Goal: Transaction & Acquisition: Purchase product/service

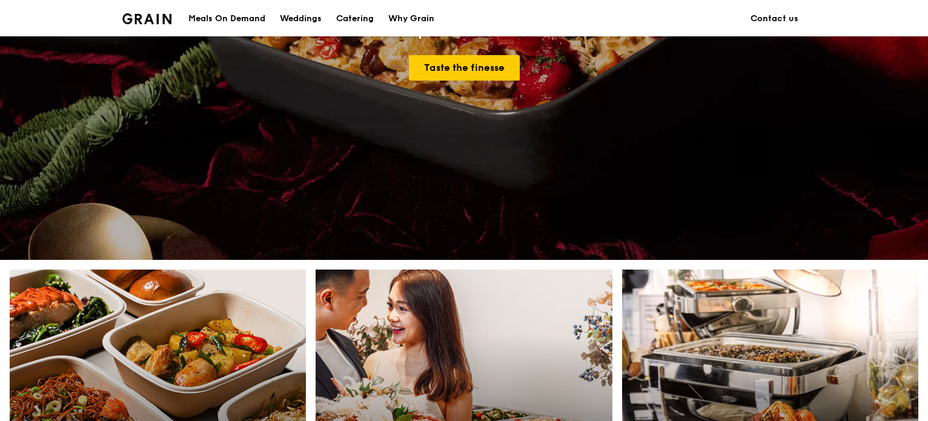
scroll to position [368, 0]
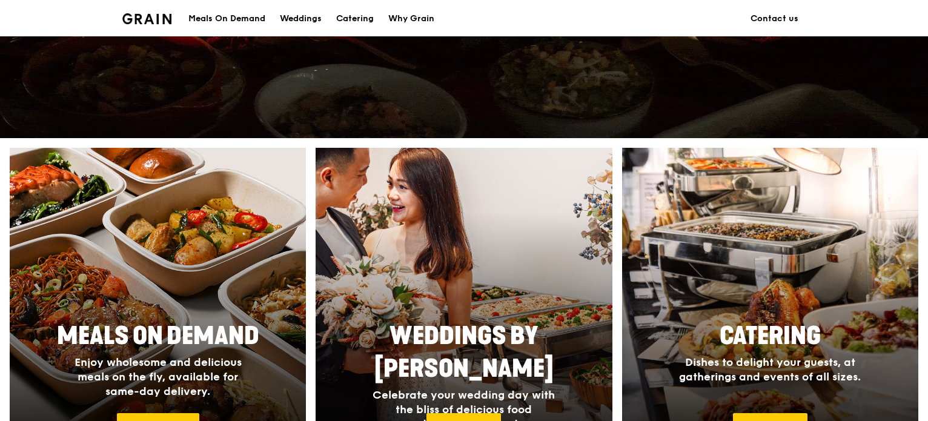
click at [927, 24] on div "Grain logo Meals On Demand Weddings Catering Why Grain Contact us" at bounding box center [464, 18] width 928 height 36
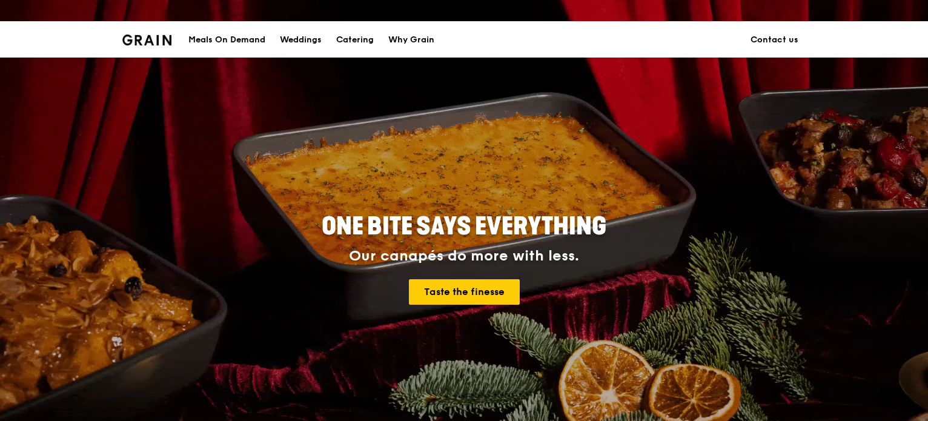
scroll to position [0, 0]
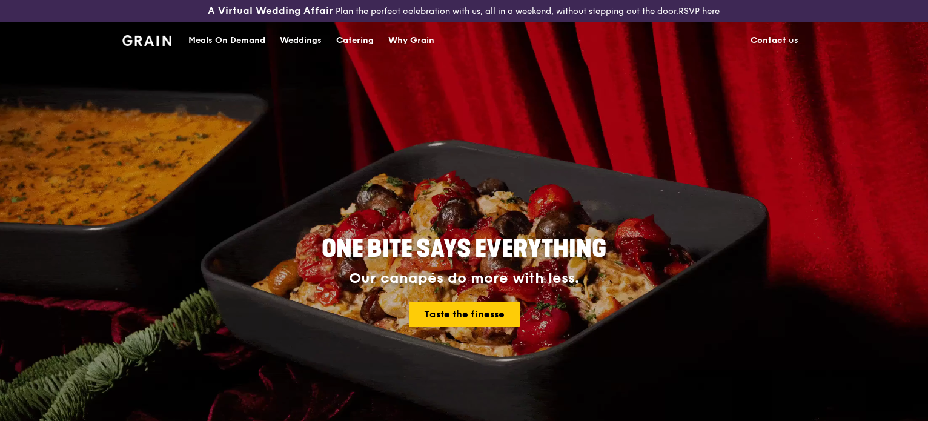
click at [623, 360] on div "ONE BITE SAYS EVERYTHING Our canapés do more with less. Taste the finesse" at bounding box center [464, 282] width 678 height 448
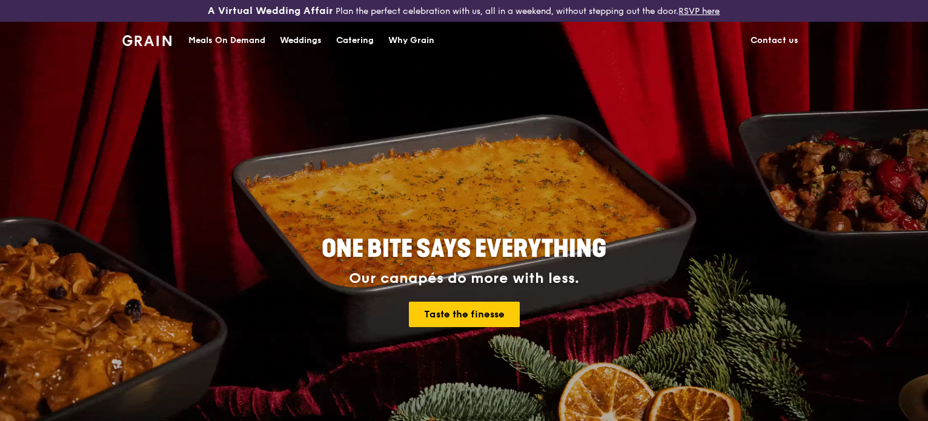
click at [247, 41] on div "Meals On Demand" at bounding box center [226, 40] width 77 height 36
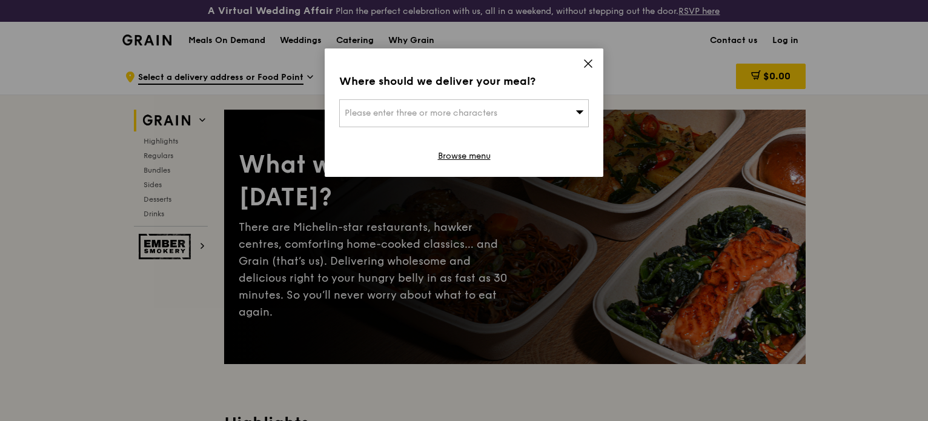
click at [584, 62] on icon at bounding box center [588, 63] width 11 height 11
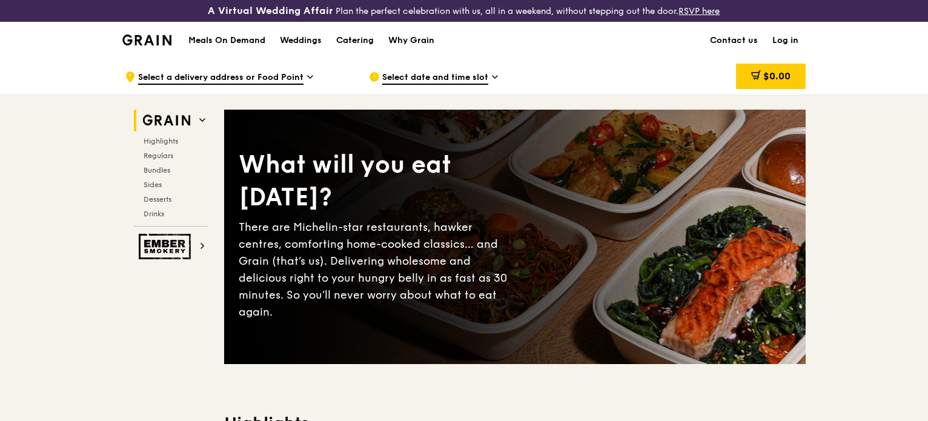
click at [784, 37] on link "Log in" at bounding box center [785, 40] width 41 height 36
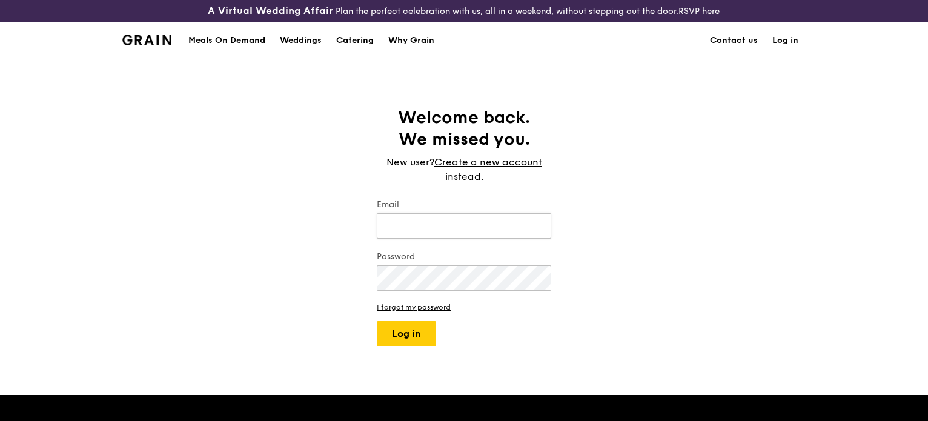
click at [432, 230] on input "Email" at bounding box center [464, 225] width 174 height 25
type input "[EMAIL_ADDRESS][DOMAIN_NAME]"
click at [377, 321] on button "Log in" at bounding box center [406, 333] width 59 height 25
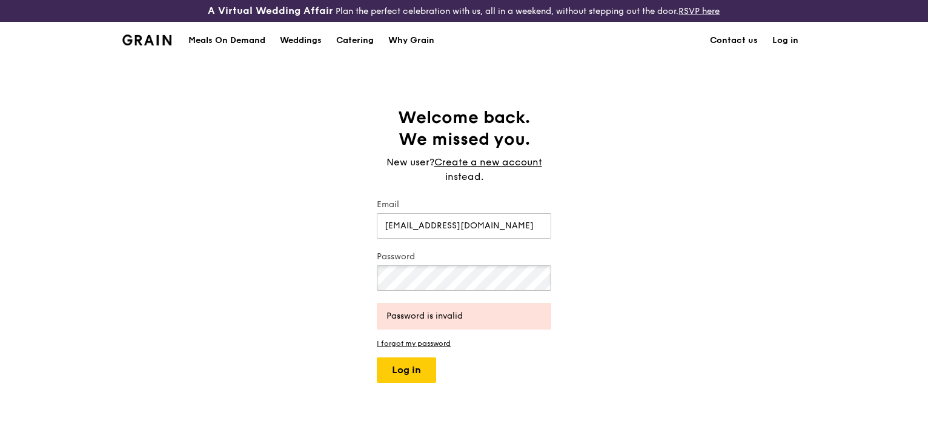
click at [294, 271] on div "Welcome back. We missed you. New user? Create a new account instead. Email siew…" at bounding box center [464, 245] width 928 height 276
click at [377, 357] on button "Log in" at bounding box center [406, 369] width 59 height 25
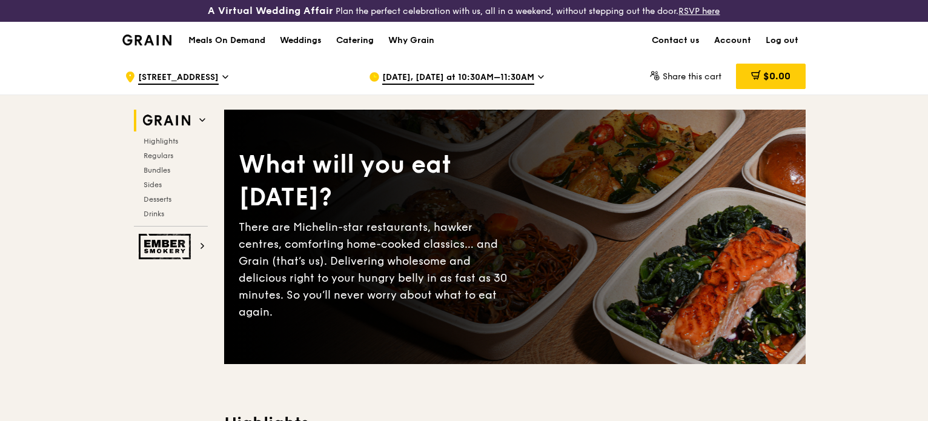
click at [551, 56] on div "Meals On Demand Weddings Catering Why Grain Contact us Account Log out" at bounding box center [463, 40] width 683 height 37
click at [727, 40] on link "Account" at bounding box center [732, 40] width 51 height 36
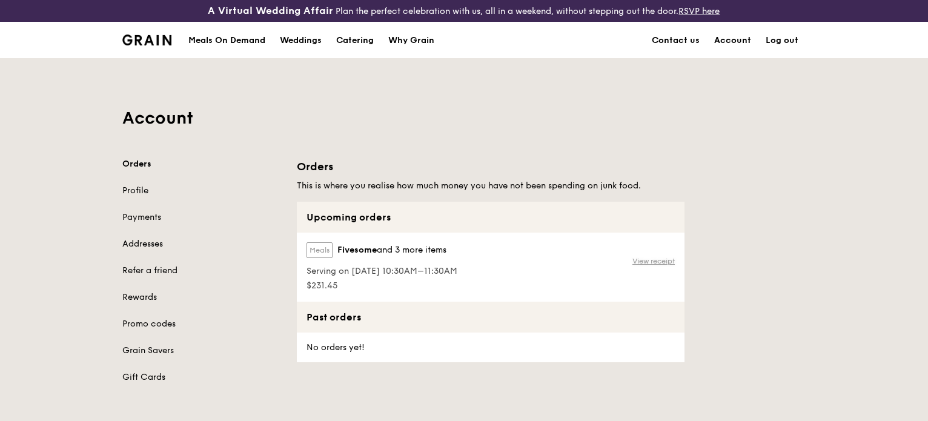
click at [659, 261] on link "View receipt" at bounding box center [653, 261] width 42 height 10
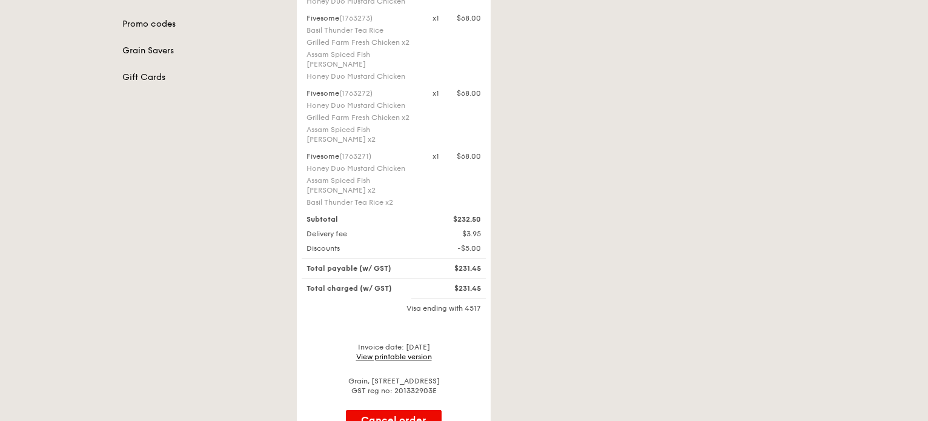
scroll to position [303, 0]
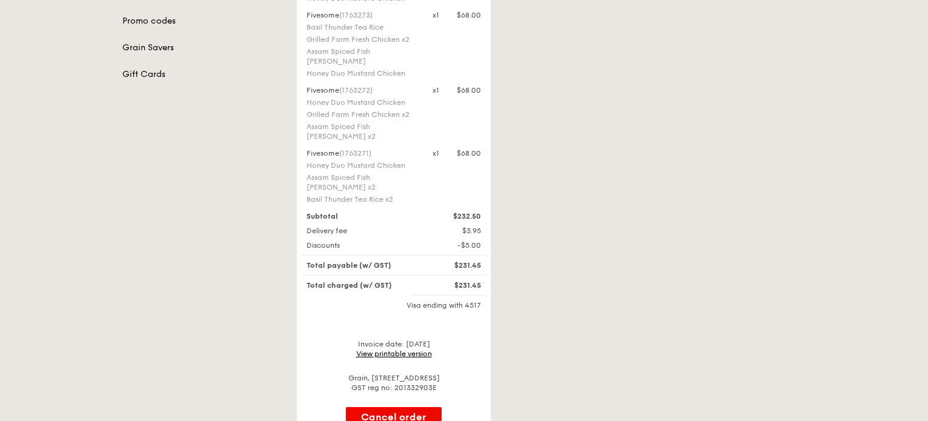
click at [391, 349] on link "View printable version" at bounding box center [394, 353] width 76 height 8
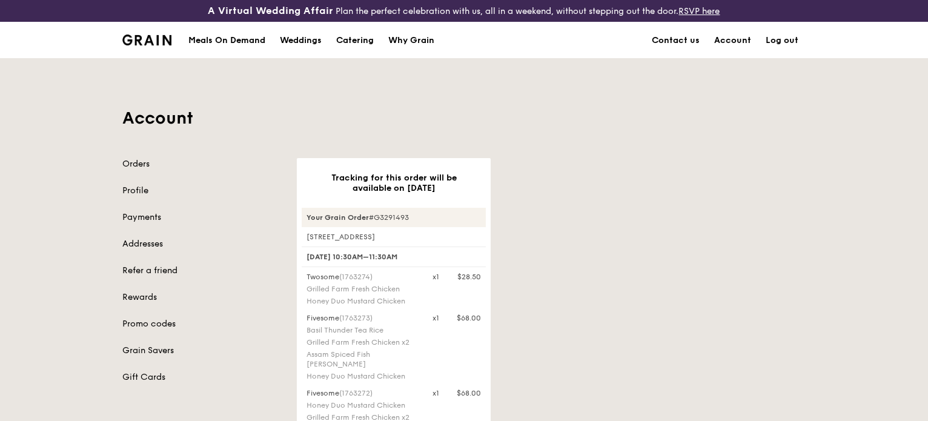
click at [924, 92] on div "Account Orders Profile Payments Addresses Refer a friend Rewards Promo codes Gr…" at bounding box center [464, 401] width 928 height 686
click at [140, 219] on link "Payments" at bounding box center [202, 217] width 160 height 12
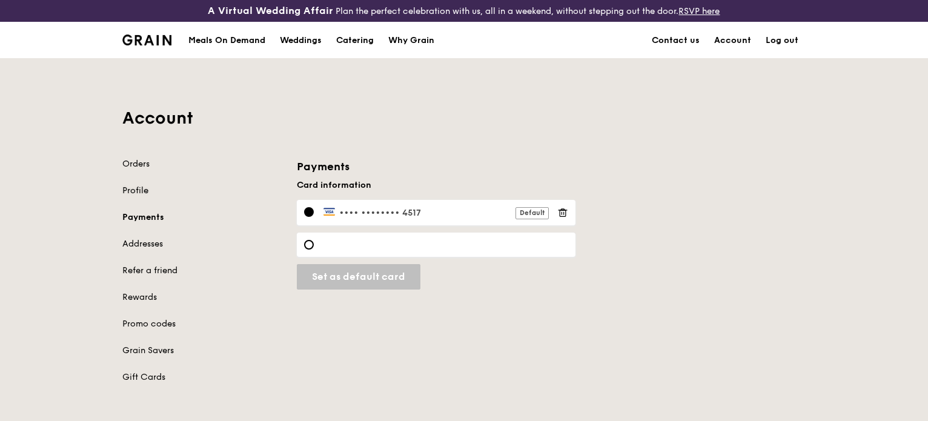
click at [140, 193] on link "Profile" at bounding box center [202, 191] width 160 height 12
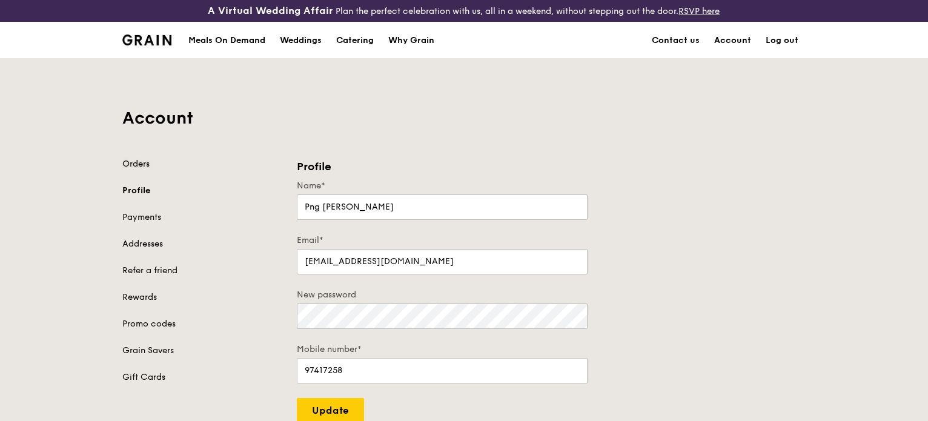
click at [136, 164] on link "Orders" at bounding box center [202, 164] width 160 height 12
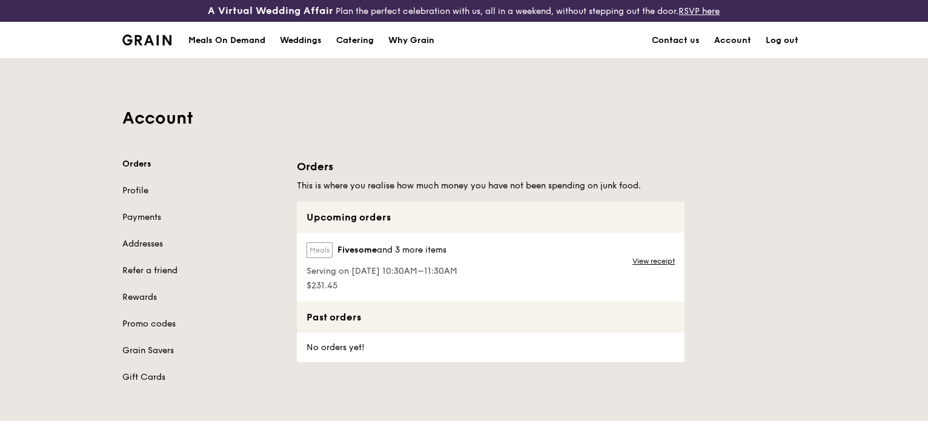
click at [226, 41] on div "Meals On Demand" at bounding box center [226, 40] width 77 height 36
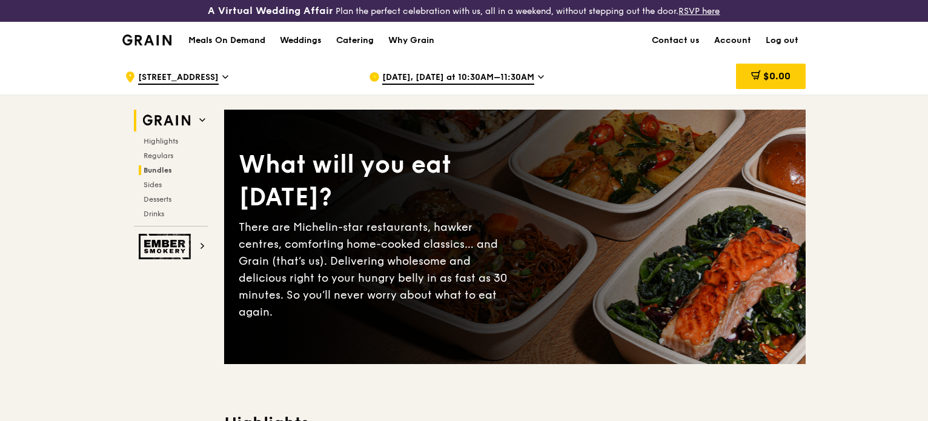
click at [160, 171] on span "Bundles" at bounding box center [158, 170] width 28 height 8
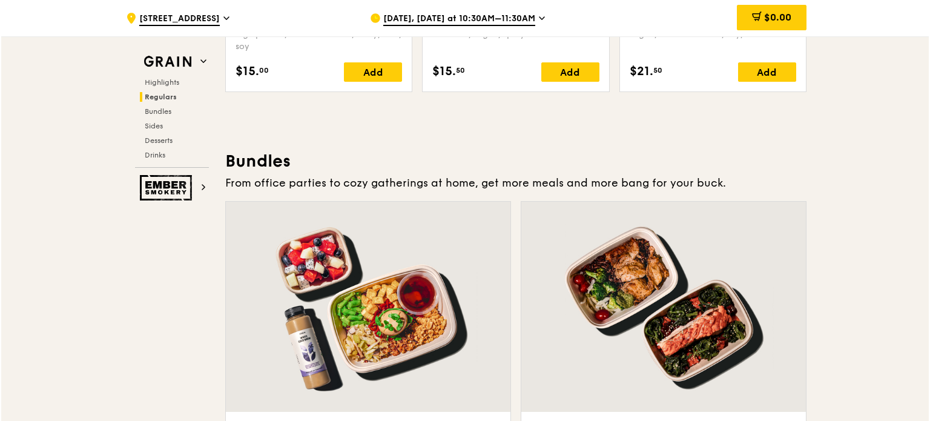
scroll to position [1777, 0]
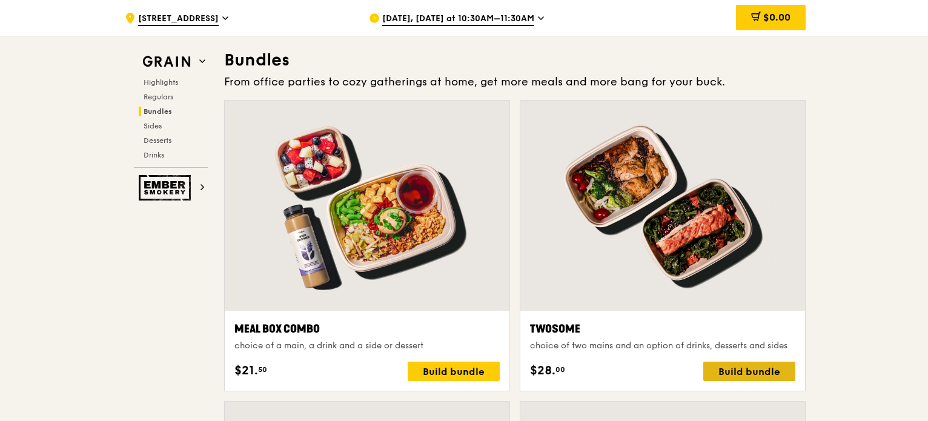
click at [768, 375] on div "Build bundle" at bounding box center [749, 371] width 92 height 19
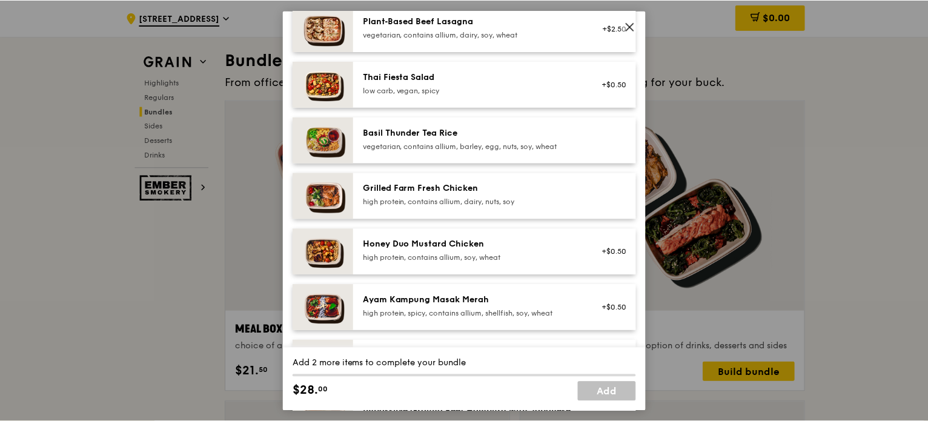
scroll to position [165, 0]
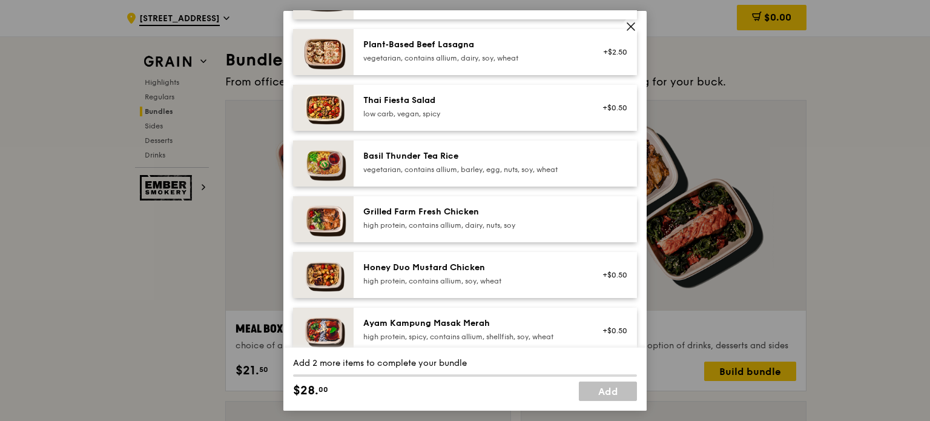
click at [546, 274] on div "Honey Duo Mustard Chicken high protein, contains allium, soy, wheat" at bounding box center [471, 273] width 217 height 24
click at [478, 222] on div "high protein, contains allium, dairy, nuts, soy" at bounding box center [471, 225] width 217 height 10
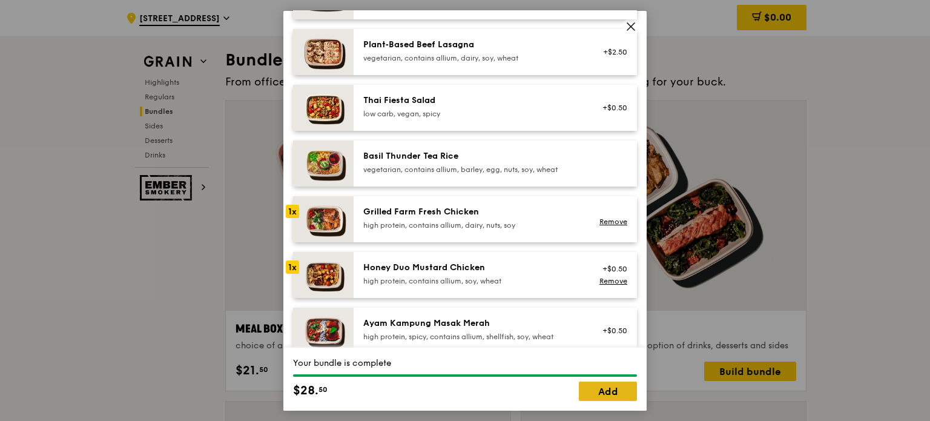
click at [609, 394] on link "Add" at bounding box center [608, 391] width 58 height 19
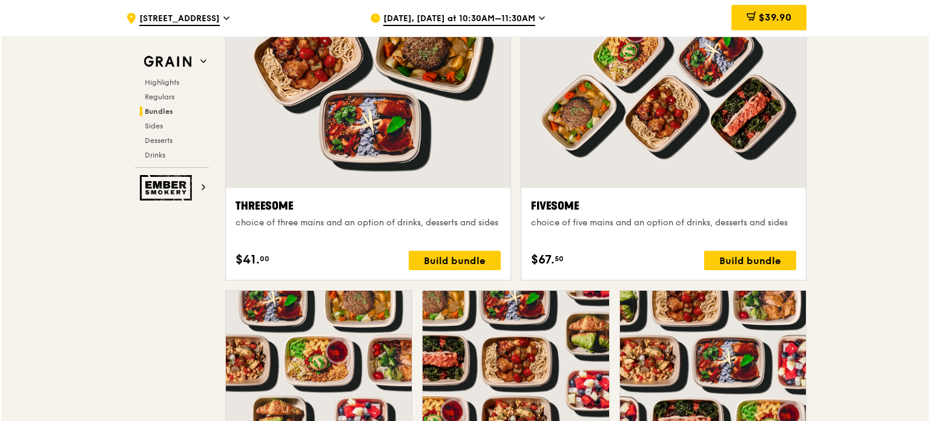
scroll to position [2202, 0]
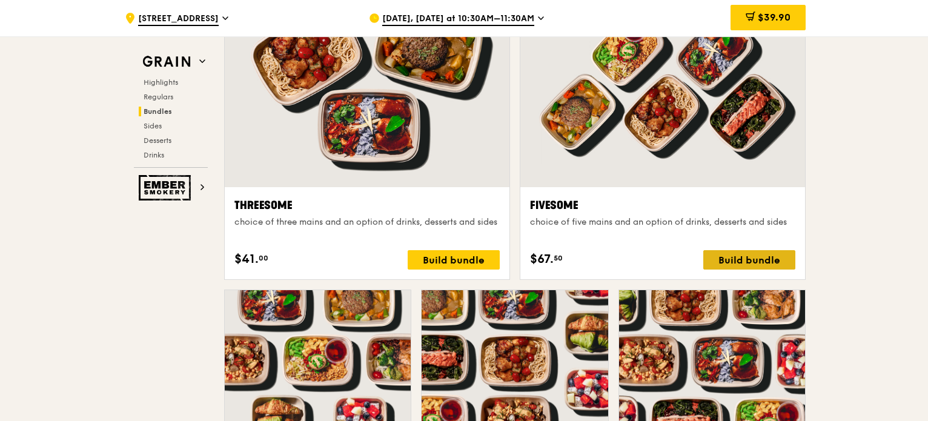
click at [762, 257] on div "Build bundle" at bounding box center [749, 259] width 92 height 19
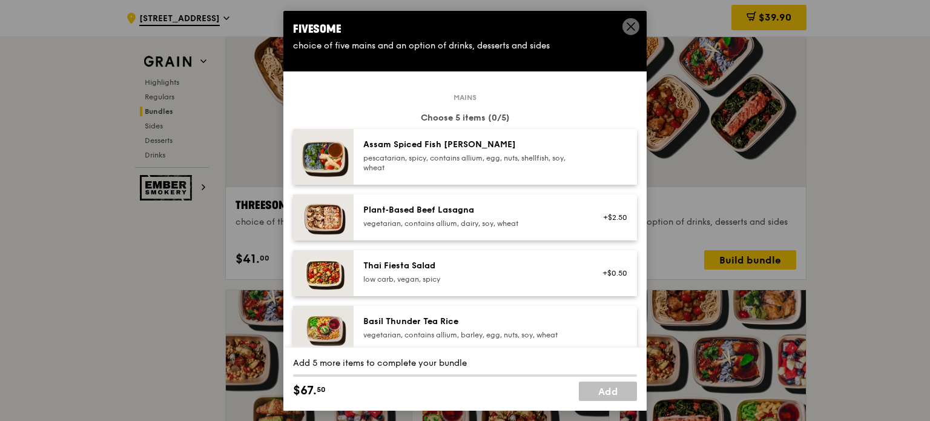
click at [468, 156] on div "pescatarian, spicy, contains allium, egg, nuts, shellfish, soy, wheat" at bounding box center [471, 162] width 217 height 19
click at [417, 320] on div "Basil Thunder Tea Rice" at bounding box center [471, 321] width 217 height 12
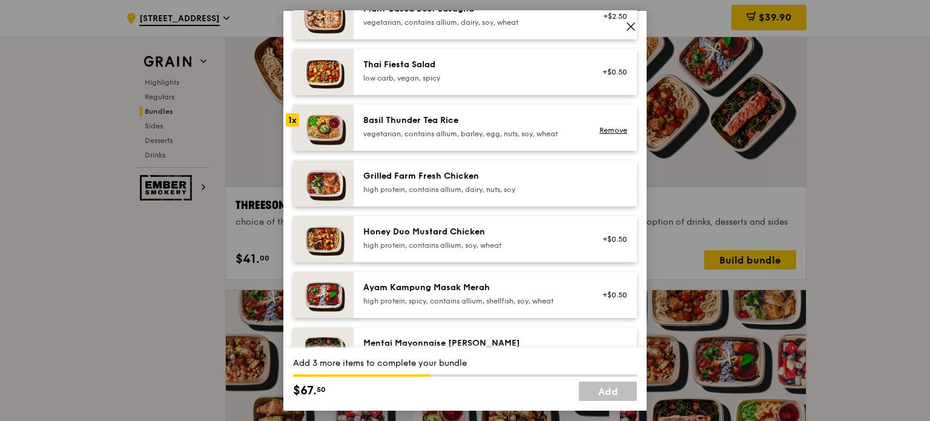
scroll to position [242, 0]
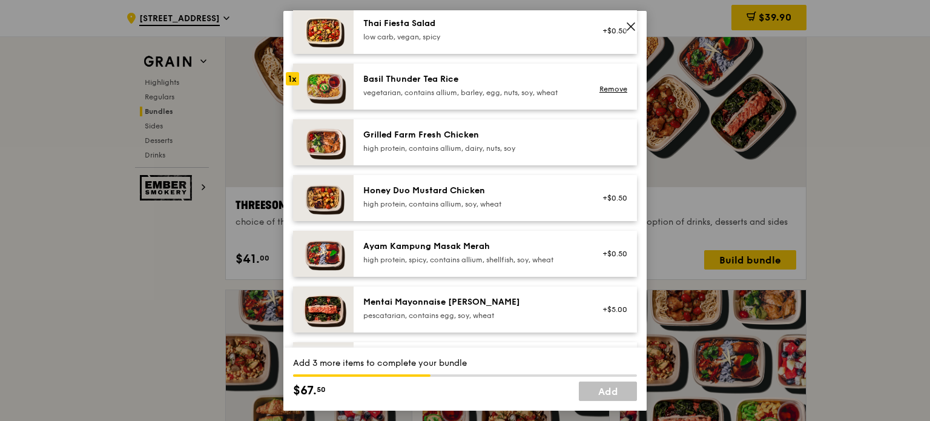
click at [431, 151] on div "high protein, contains allium, dairy, nuts, soy" at bounding box center [471, 148] width 217 height 10
click at [441, 194] on div "Honey Duo Mustard Chicken" at bounding box center [471, 190] width 217 height 12
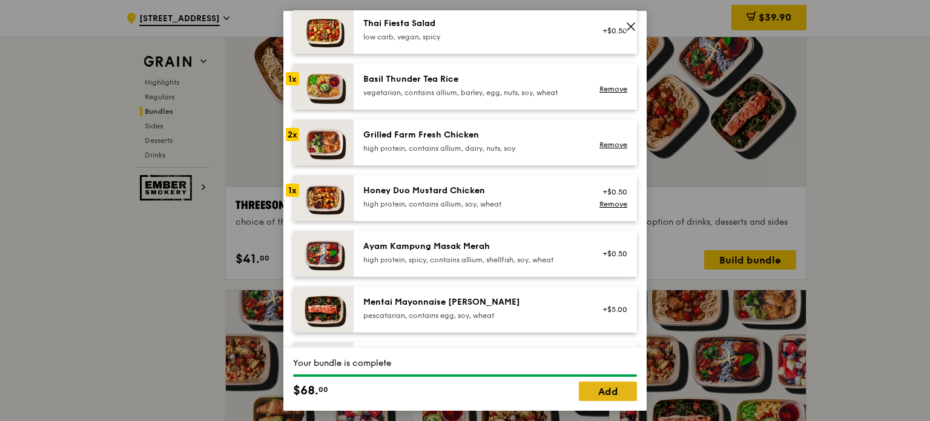
drag, startPoint x: 605, startPoint y: 386, endPoint x: 622, endPoint y: 385, distance: 17.1
click at [604, 387] on link "Add" at bounding box center [608, 391] width 58 height 19
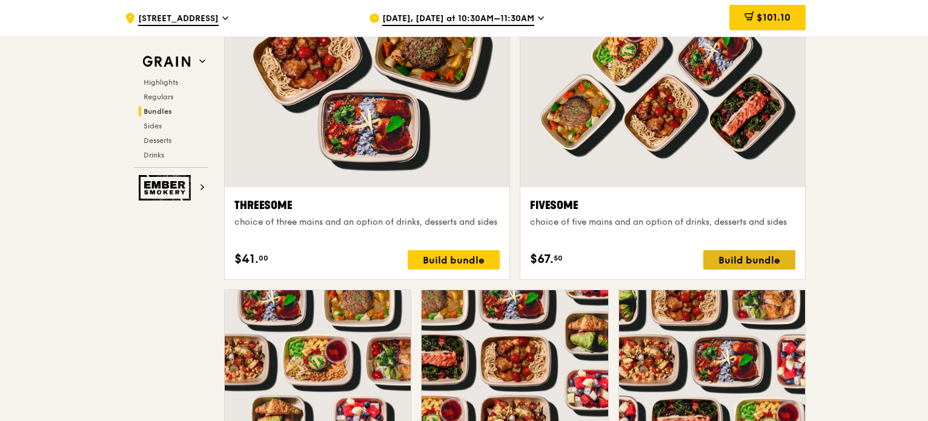
click at [752, 253] on div "Build bundle" at bounding box center [749, 259] width 92 height 19
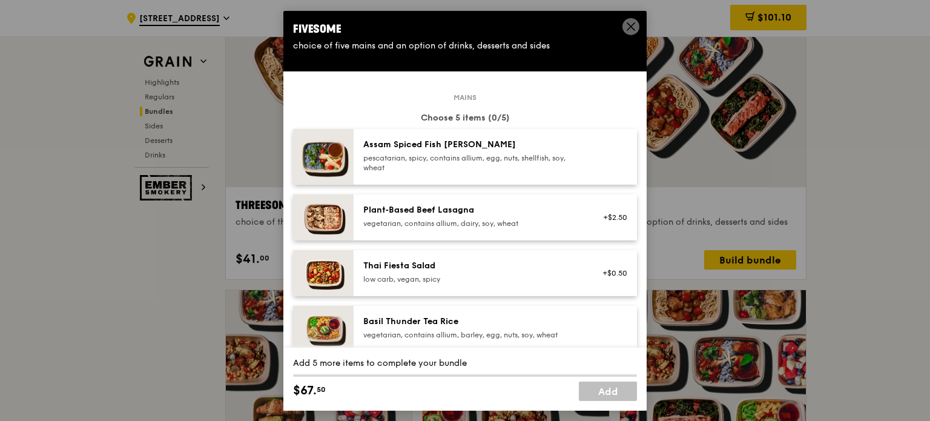
click at [441, 165] on div "pescatarian, spicy, contains allium, egg, nuts, shellfish, soy, wheat" at bounding box center [471, 162] width 217 height 19
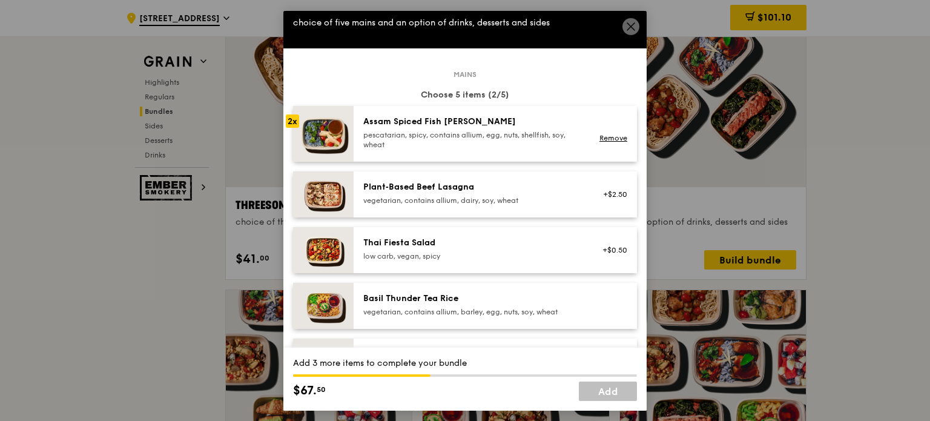
scroll to position [61, 0]
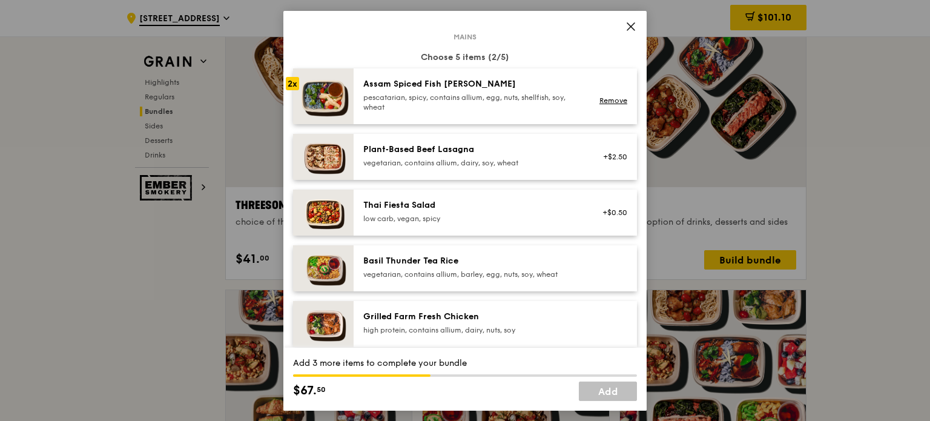
click at [434, 278] on div "vegetarian, contains allium, barley, egg, nuts, soy, wheat" at bounding box center [471, 274] width 217 height 10
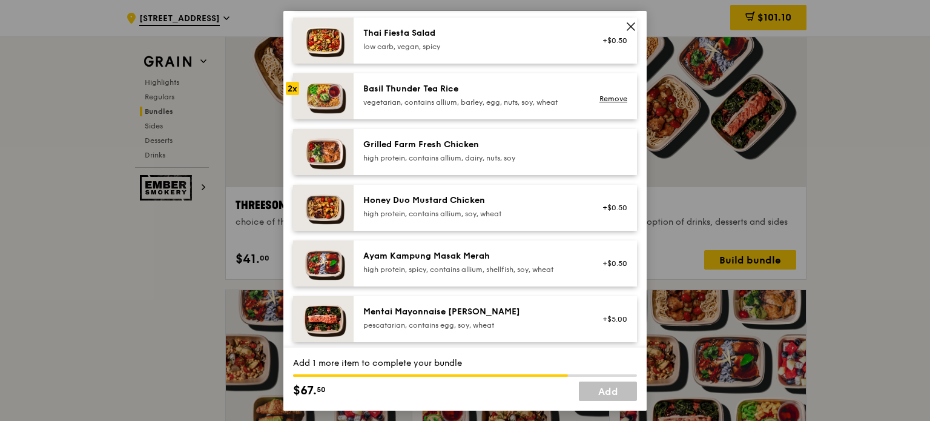
scroll to position [242, 0]
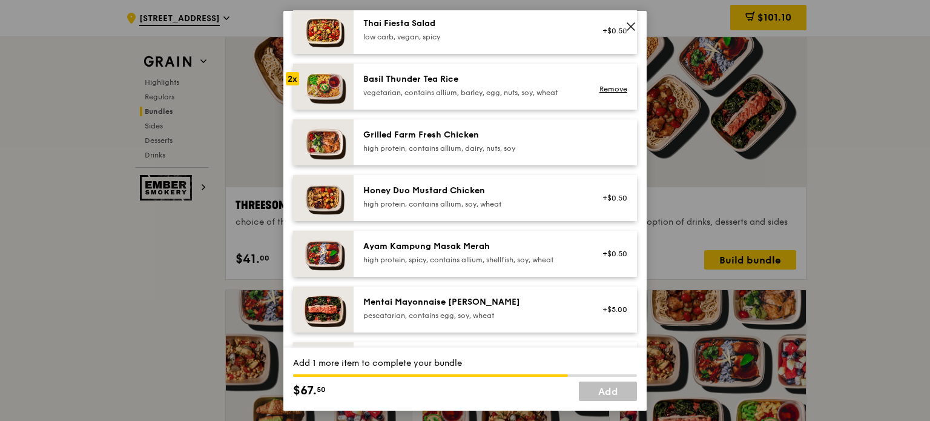
click at [435, 211] on div "Honey Duo Mustard Chicken high protein, contains allium, soy, wheat +$0.50" at bounding box center [495, 197] width 283 height 46
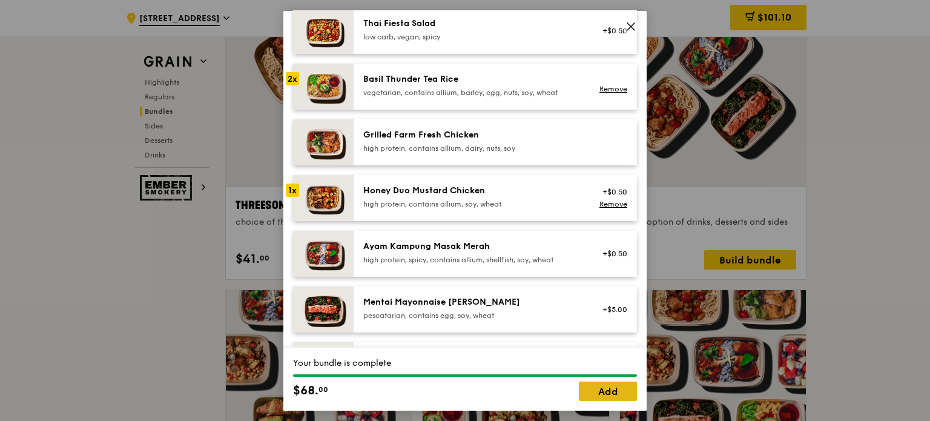
click at [611, 390] on link "Add" at bounding box center [608, 391] width 58 height 19
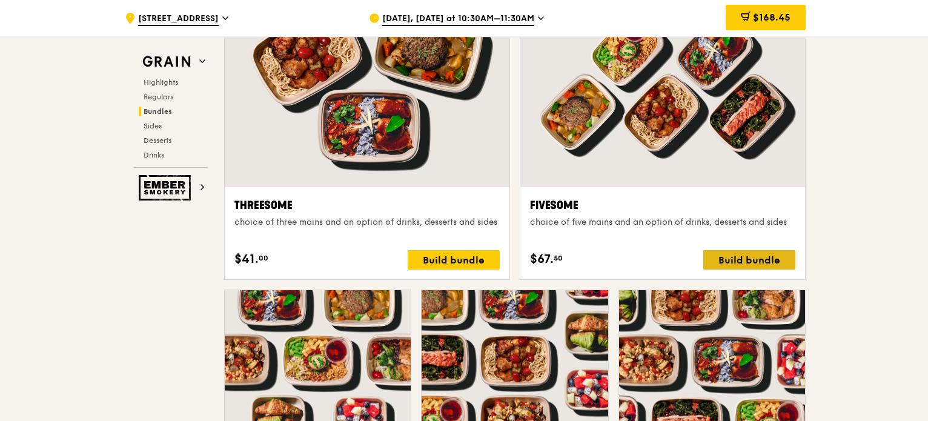
click at [741, 261] on div "Build bundle" at bounding box center [749, 259] width 92 height 19
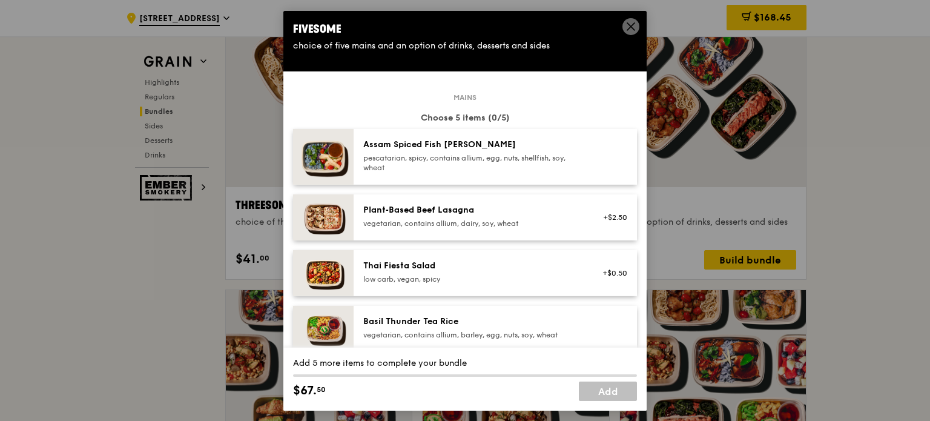
click at [418, 165] on div "pescatarian, spicy, contains allium, egg, nuts, shellfish, soy, wheat" at bounding box center [471, 162] width 217 height 19
click at [432, 334] on div "vegetarian, contains allium, barley, egg, nuts, soy, wheat" at bounding box center [471, 334] width 217 height 10
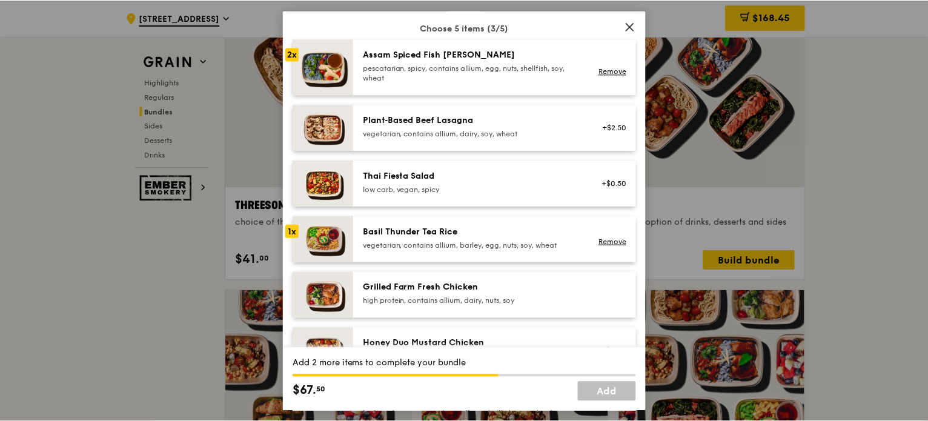
scroll to position [121, 0]
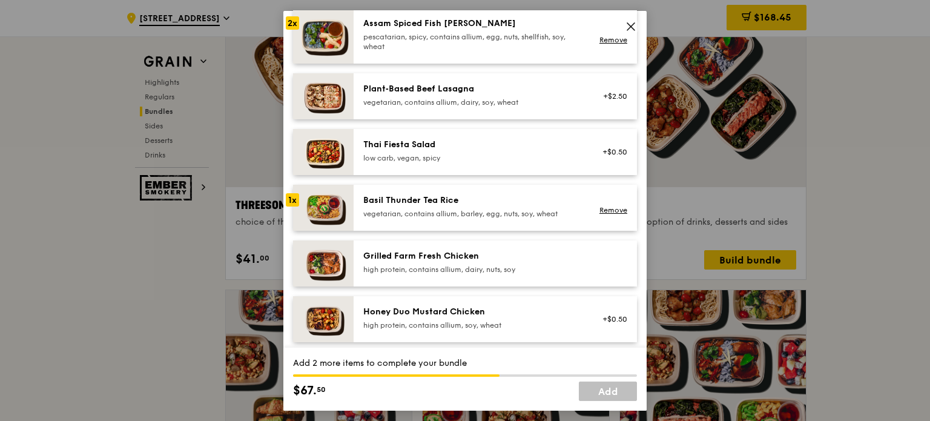
click at [361, 217] on div "Basil Thunder Tea Rice vegetarian, contains allium, barley, egg, nuts, soy, whe…" at bounding box center [472, 207] width 232 height 27
click at [600, 208] on link "Remove" at bounding box center [614, 210] width 28 height 8
click at [497, 278] on div "Grilled Farm Fresh Chicken high protein, contains allium, dairy, nuts, soy" at bounding box center [495, 263] width 283 height 46
click at [464, 322] on div "high protein, contains allium, soy, wheat" at bounding box center [471, 325] width 217 height 10
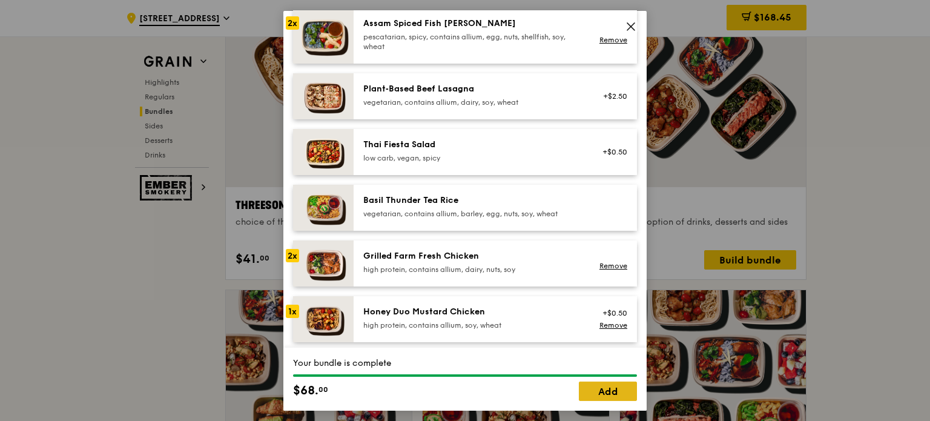
click at [626, 393] on link "Add" at bounding box center [608, 391] width 58 height 19
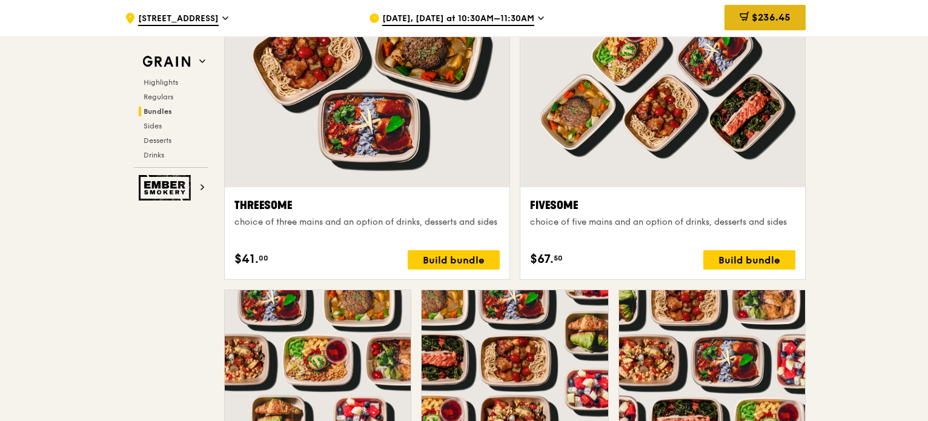
click at [784, 22] on span "$236.45" at bounding box center [771, 18] width 39 height 12
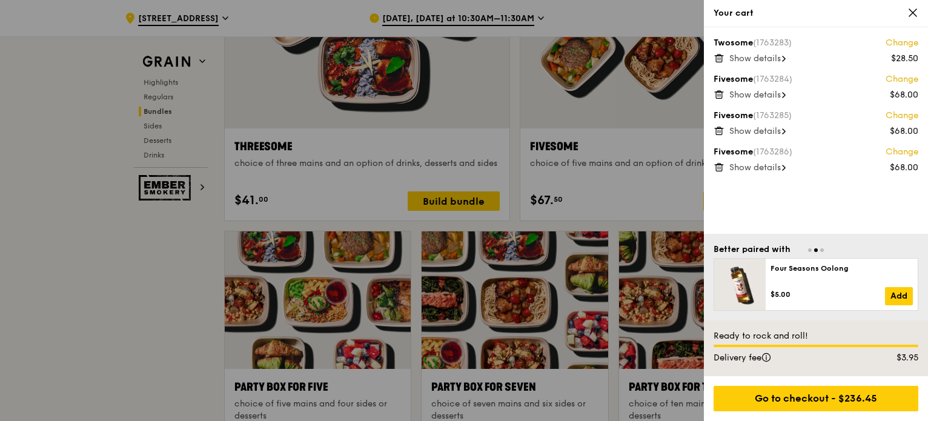
scroll to position [2264, 0]
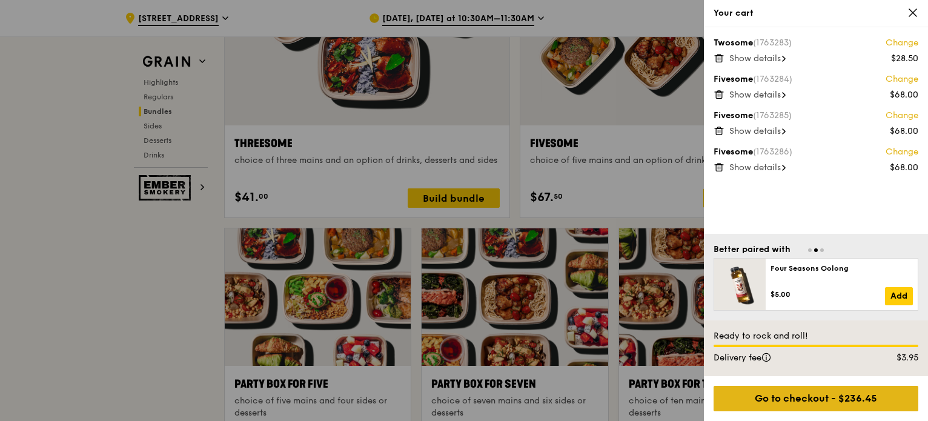
click at [826, 395] on div "Go to checkout - $236.45" at bounding box center [815, 398] width 205 height 25
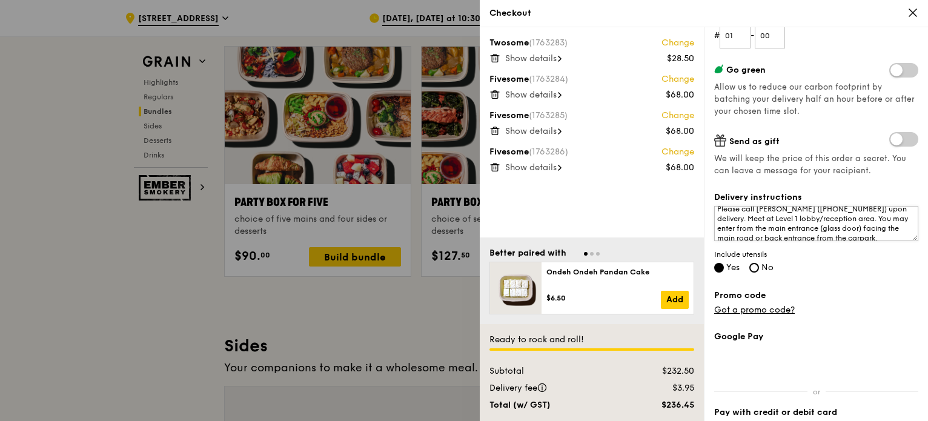
scroll to position [0, 0]
click at [798, 213] on textarea "Please call [PERSON_NAME] ([PHONE_NUMBER]) upon delivery. Meet at Level 1 lobby…" at bounding box center [816, 223] width 204 height 35
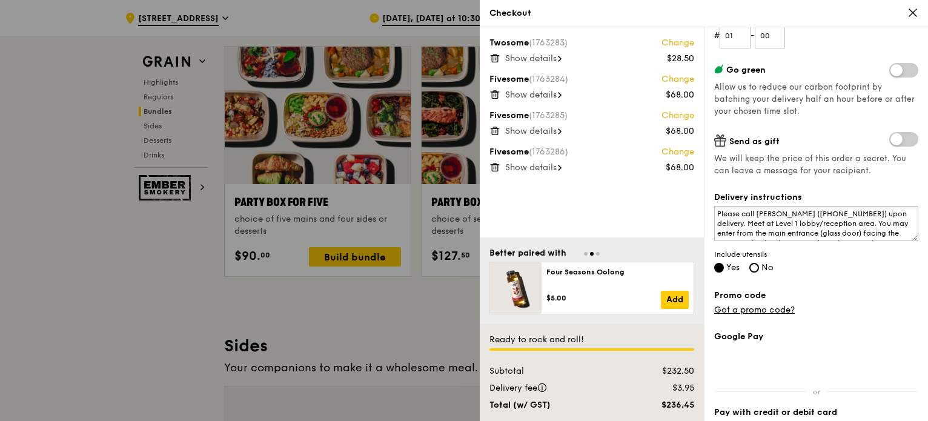
drag, startPoint x: 799, startPoint y: 214, endPoint x: 756, endPoint y: 212, distance: 43.6
click at [756, 212] on textarea "Please call [PERSON_NAME] ([PHONE_NUMBER]) upon delivery. Meet at Level 1 lobby…" at bounding box center [816, 223] width 204 height 35
click at [769, 213] on textarea "Please call Huiyan ([PHONE_NUMBER]) upon delivery. Meet at Level 1 lobby/recept…" at bounding box center [816, 223] width 204 height 35
drag, startPoint x: 791, startPoint y: 214, endPoint x: 821, endPoint y: 215, distance: 29.7
click at [821, 215] on textarea "Please call Huiyan ([PHONE_NUMBER]) upon delivery. Meet at Level 1 lobby/recept…" at bounding box center [816, 223] width 204 height 35
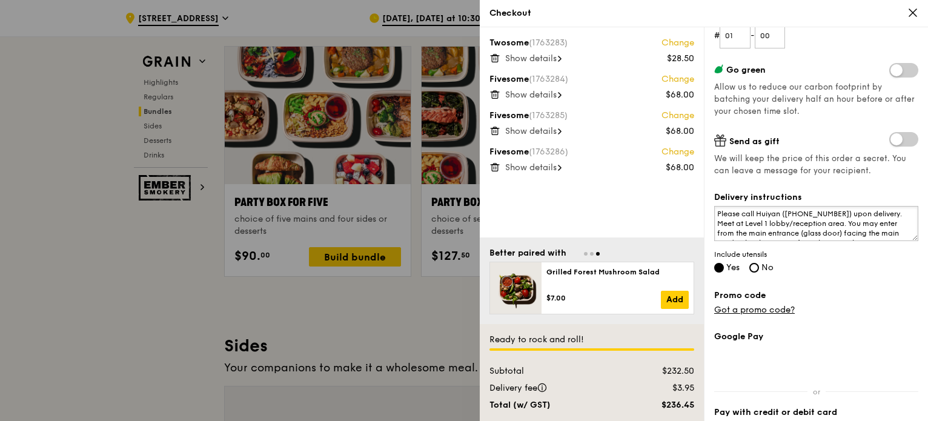
drag, startPoint x: 818, startPoint y: 214, endPoint x: 787, endPoint y: 215, distance: 30.3
click at [787, 215] on textarea "Please call Huiyan ([PHONE_NUMBER]) upon delivery. Meet at Level 1 lobby/recept…" at bounding box center [816, 223] width 204 height 35
click at [873, 214] on textarea "Please call Huiyan ([PHONE_NUMBER]) upon delivery. Meet at Level 1 lobby/recept…" at bounding box center [816, 223] width 204 height 35
click at [884, 234] on textarea "Please call Huiyan ([PHONE_NUMBER]) upon delivery. Meet at Level 1 lobby/recept…" at bounding box center [816, 223] width 204 height 35
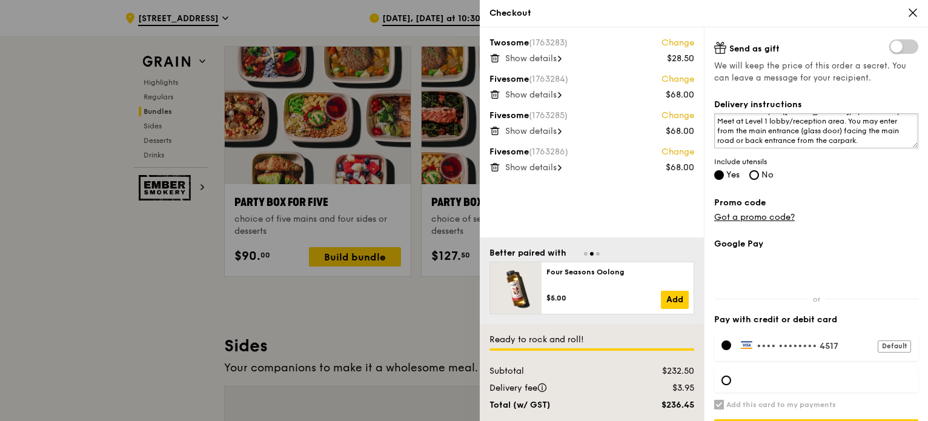
scroll to position [309, 0]
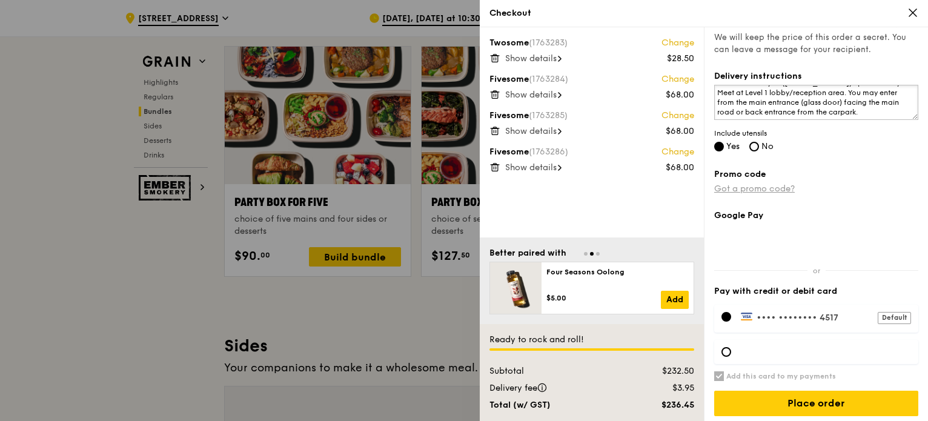
type textarea "Please call Huiyan ([PHONE_NUMBER]) upon delivery. Meet at Level 1 lobby/recept…"
click at [776, 193] on link "Got a promo code?" at bounding box center [754, 188] width 81 height 10
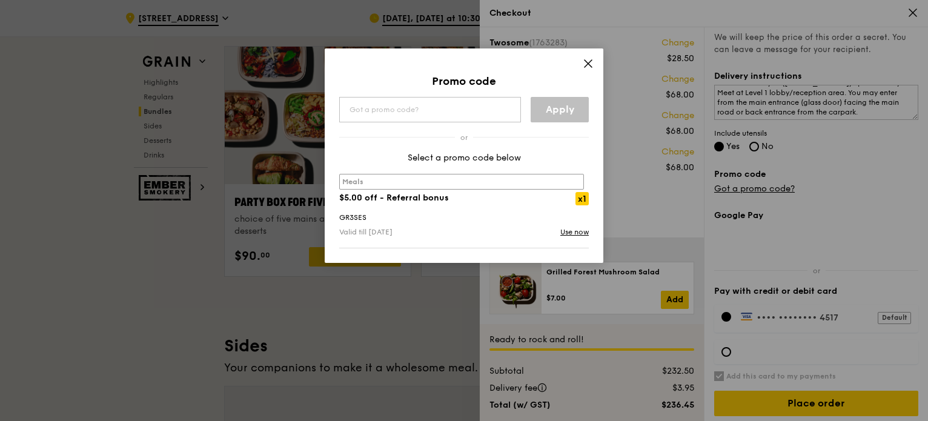
click at [415, 196] on strong "$5.00 off - Referral bonus" at bounding box center [394, 198] width 110 height 10
click at [567, 230] on link "Use now" at bounding box center [574, 232] width 28 height 12
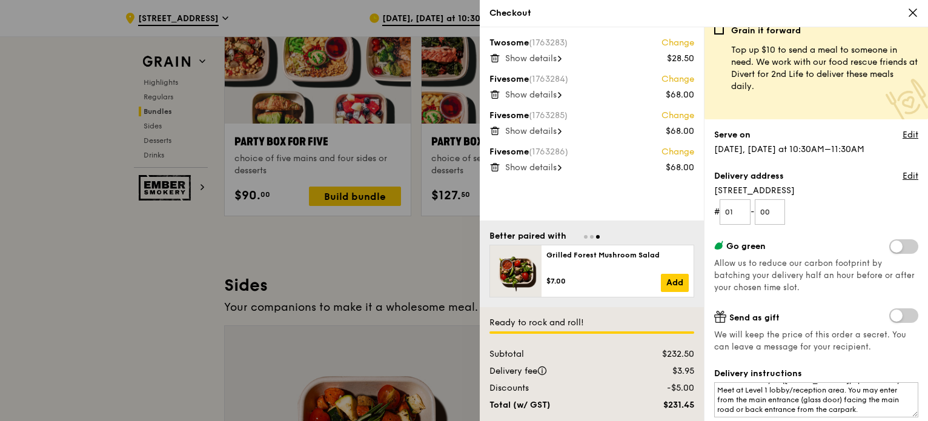
scroll to position [13, 0]
click at [537, 61] on span "Show details" at bounding box center [530, 58] width 51 height 10
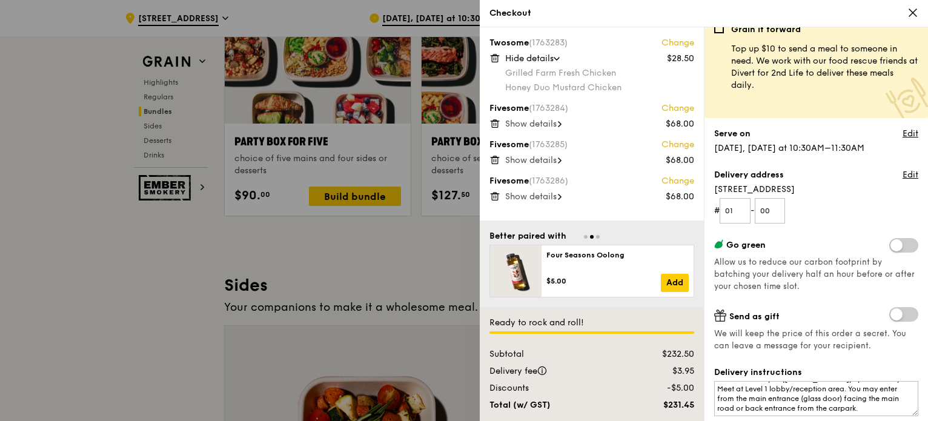
click at [532, 125] on span "Show details" at bounding box center [530, 124] width 51 height 10
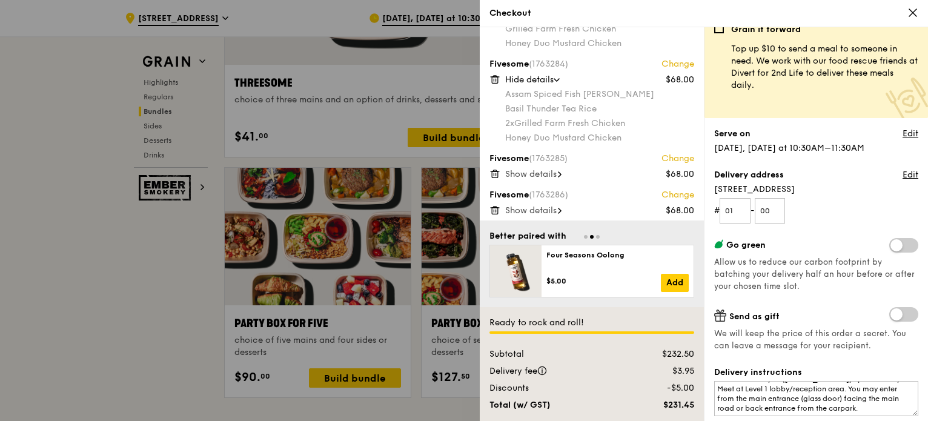
scroll to position [48, 0]
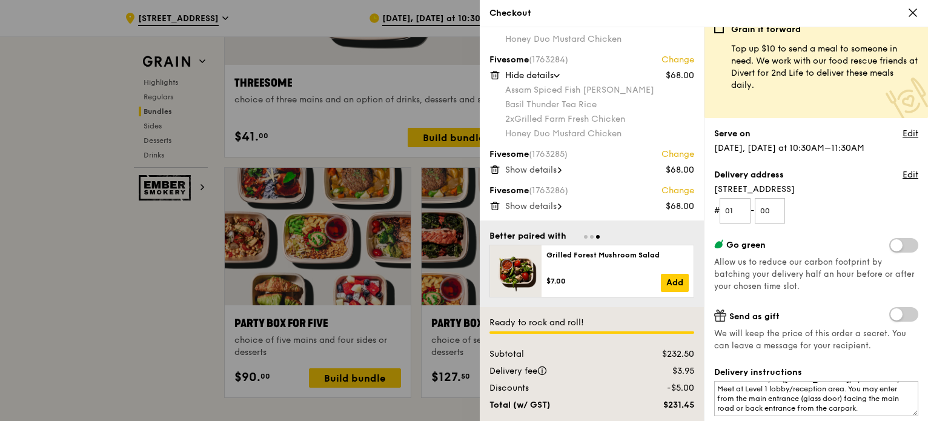
click at [557, 171] on span "Show details" at bounding box center [530, 170] width 51 height 10
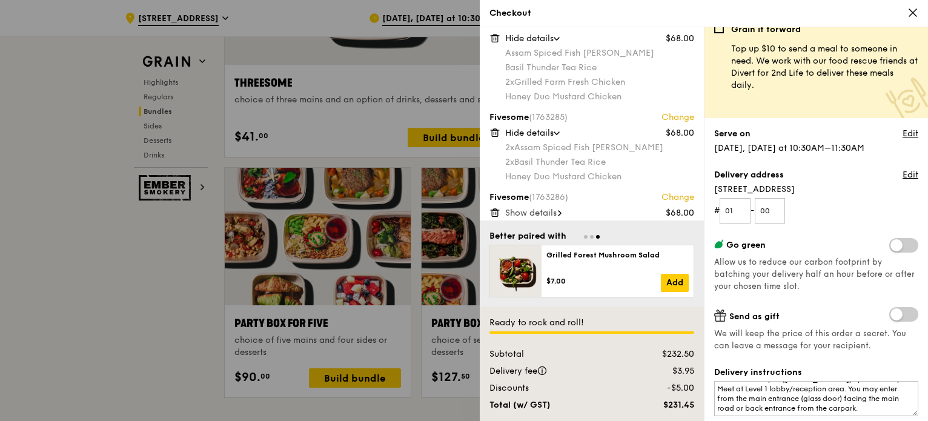
scroll to position [92, 0]
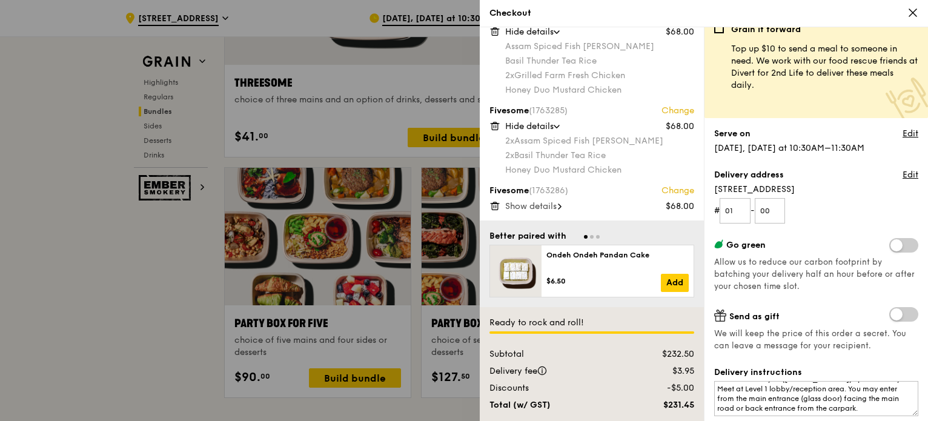
click at [550, 207] on span "Show details" at bounding box center [530, 206] width 51 height 10
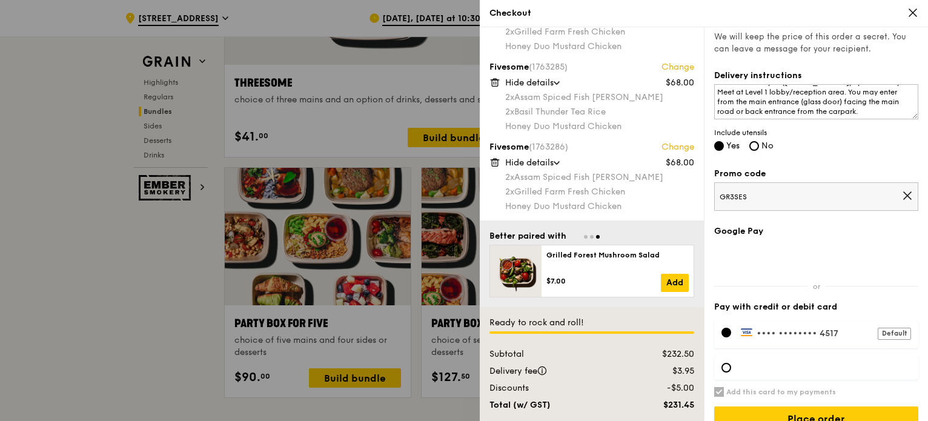
scroll to position [329, 0]
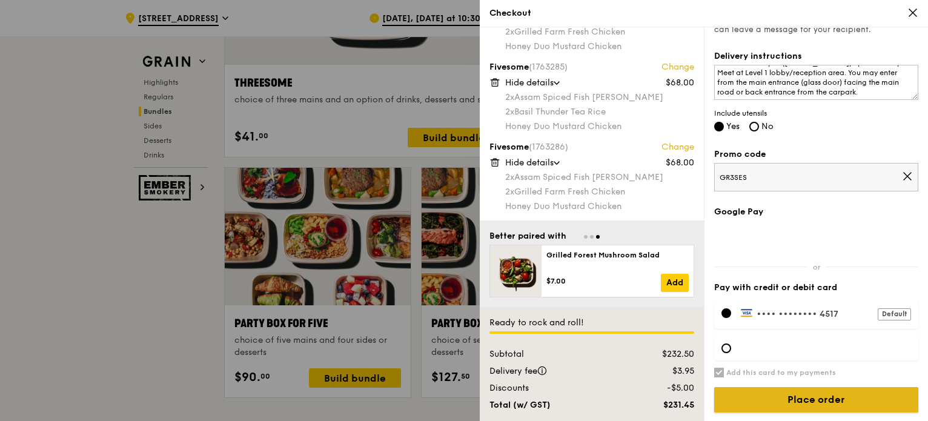
click at [835, 400] on input "Place order" at bounding box center [816, 399] width 204 height 25
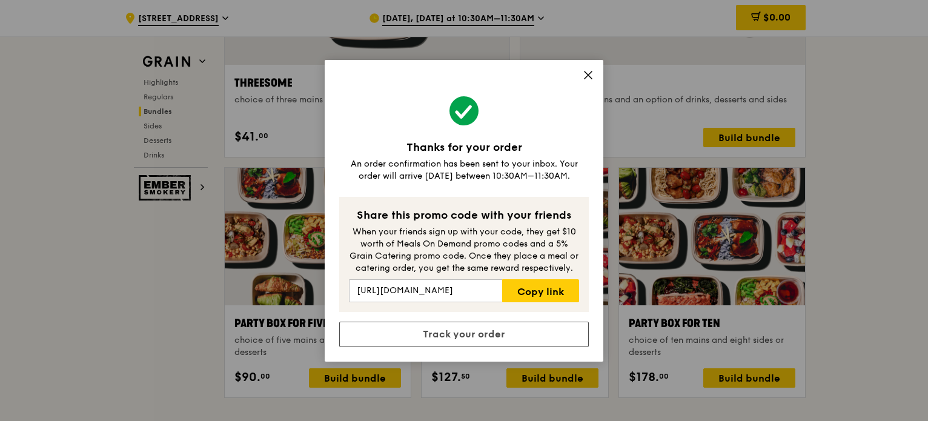
drag, startPoint x: 425, startPoint y: 176, endPoint x: 568, endPoint y: 184, distance: 143.7
click at [568, 184] on div "Thanks for your order An order confirmation has been sent to your inbox. Your o…" at bounding box center [464, 211] width 279 height 302
click at [487, 187] on div "Thanks for your order An order confirmation has been sent to your inbox. Your o…" at bounding box center [464, 211] width 279 height 302
click at [590, 74] on icon at bounding box center [588, 75] width 11 height 11
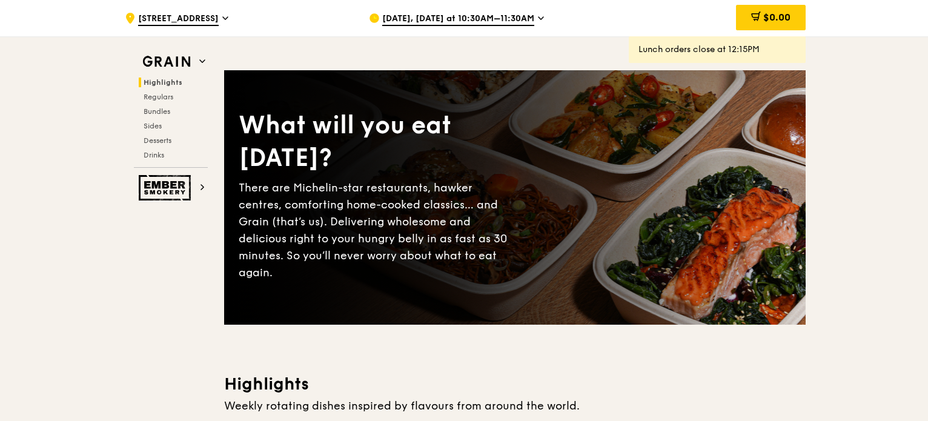
scroll to position [0, 0]
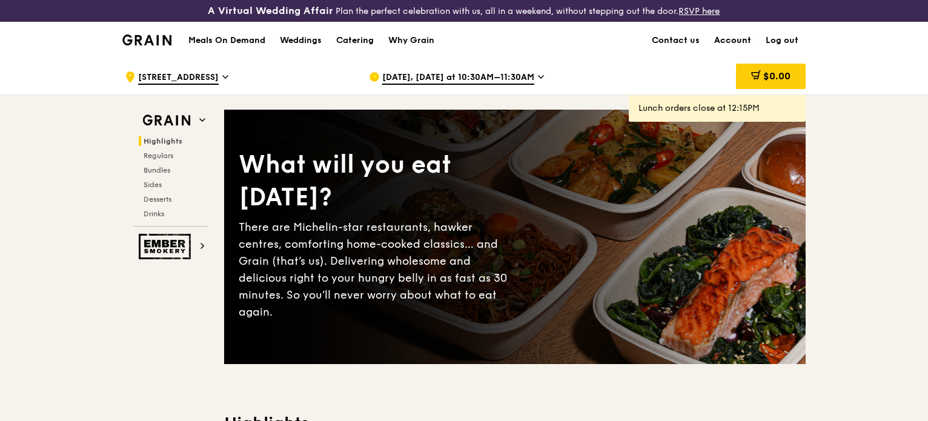
click at [744, 41] on link "Account" at bounding box center [732, 40] width 51 height 36
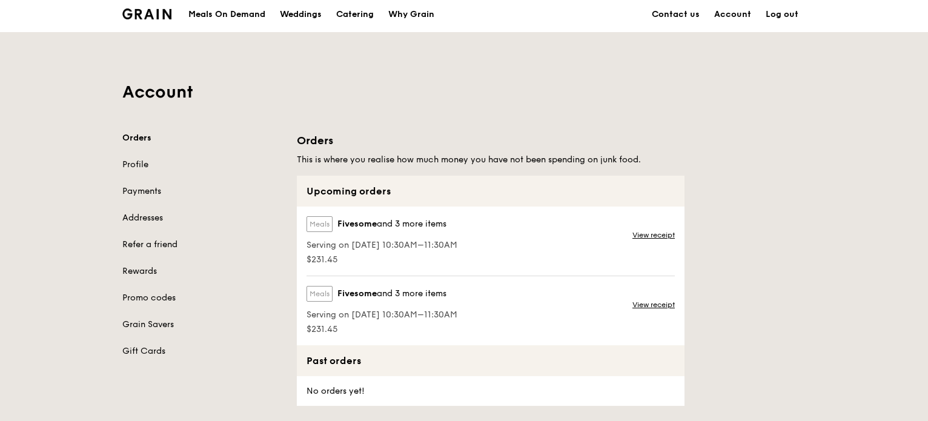
scroll to position [61, 0]
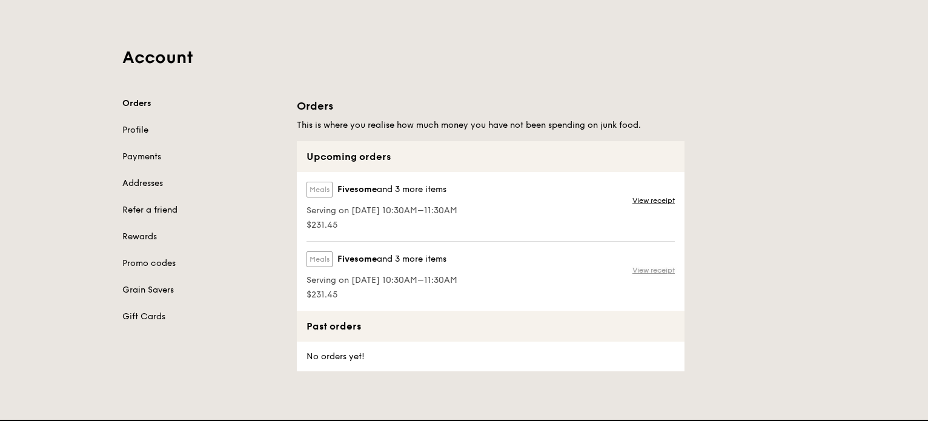
click at [647, 271] on link "View receipt" at bounding box center [653, 270] width 42 height 10
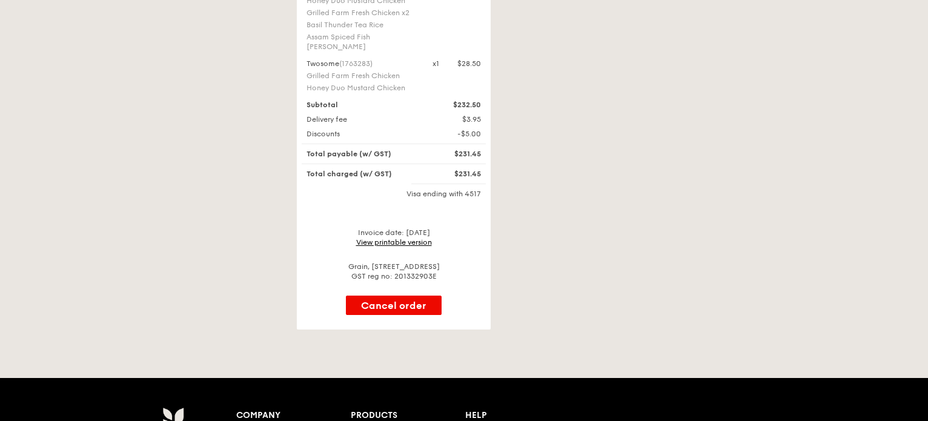
scroll to position [424, 0]
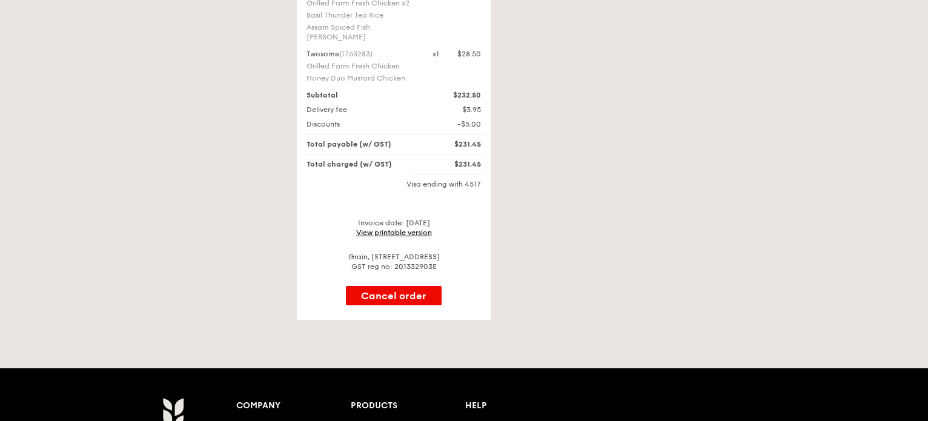
click at [412, 228] on link "View printable version" at bounding box center [394, 232] width 76 height 8
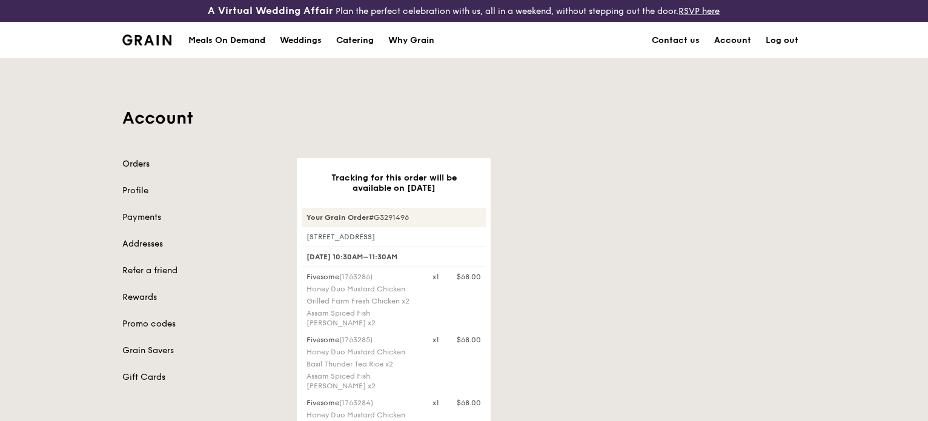
click at [147, 165] on link "Orders" at bounding box center [202, 164] width 160 height 12
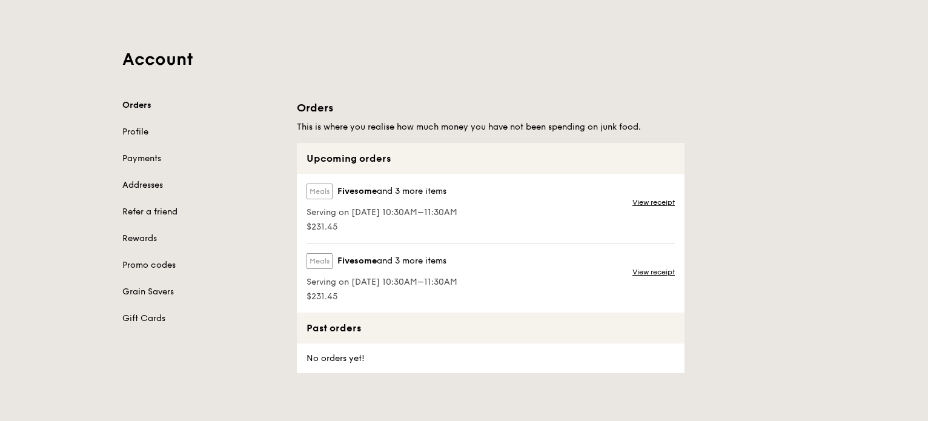
scroll to position [61, 0]
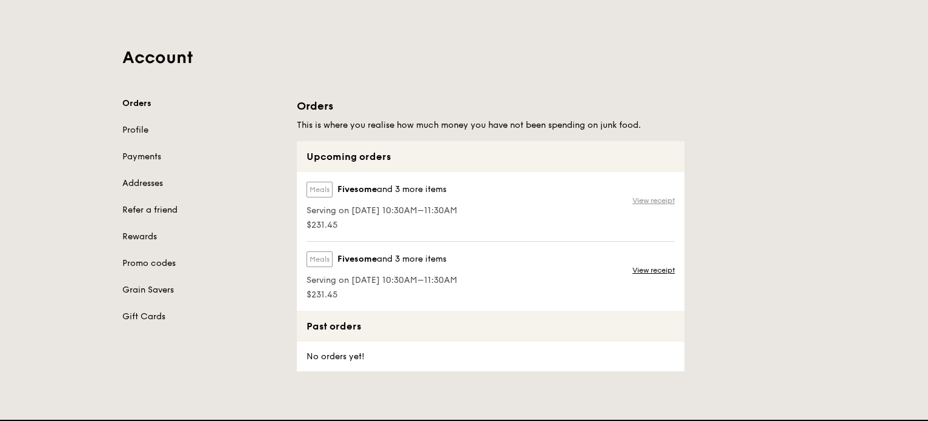
click at [658, 203] on link "View receipt" at bounding box center [653, 201] width 42 height 10
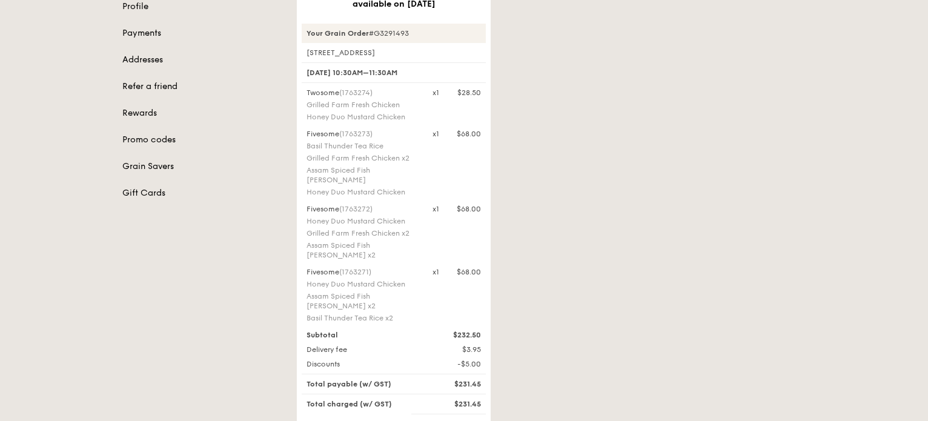
scroll to position [182, 0]
drag, startPoint x: 925, startPoint y: 210, endPoint x: 924, endPoint y: 236, distance: 26.1
click at [925, 239] on div "Account Orders Profile Payments Addresses Refer a friend Rewards Promo codes Gr…" at bounding box center [464, 219] width 928 height 686
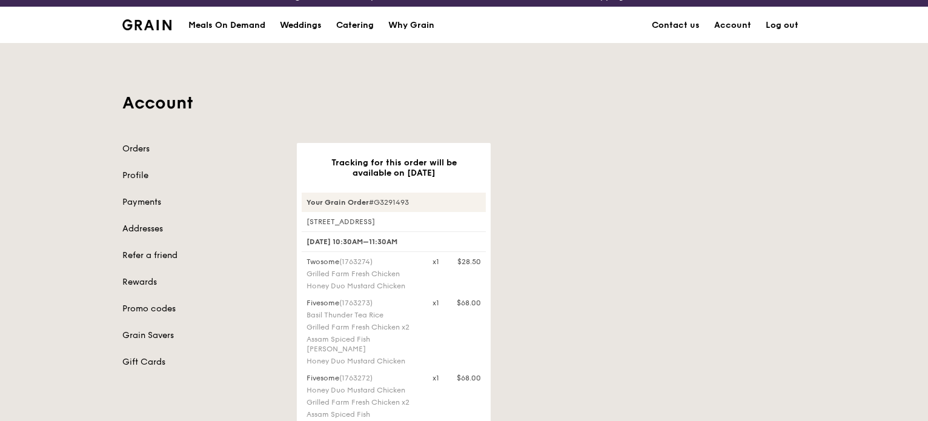
scroll to position [0, 0]
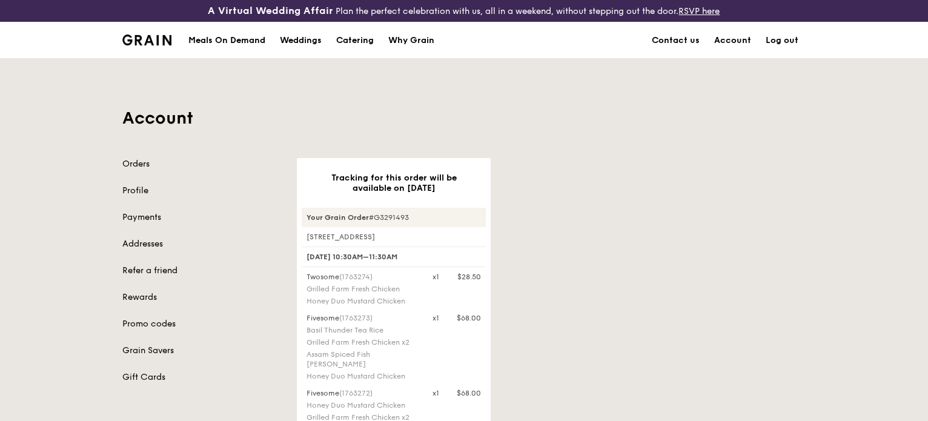
click at [794, 41] on link "Log out" at bounding box center [781, 40] width 47 height 36
